Goal: Task Accomplishment & Management: Manage account settings

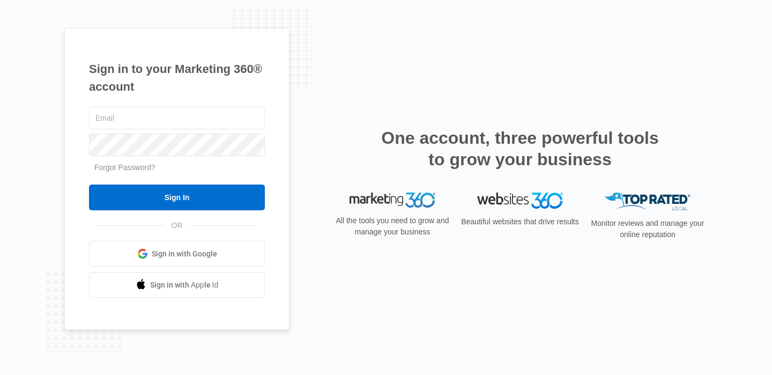
click at [261, 117] on span at bounding box center [259, 118] width 9 height 9
type input "[EMAIL_ADDRESS][DOMAIN_NAME]"
